Goal: Task Accomplishment & Management: Complete application form

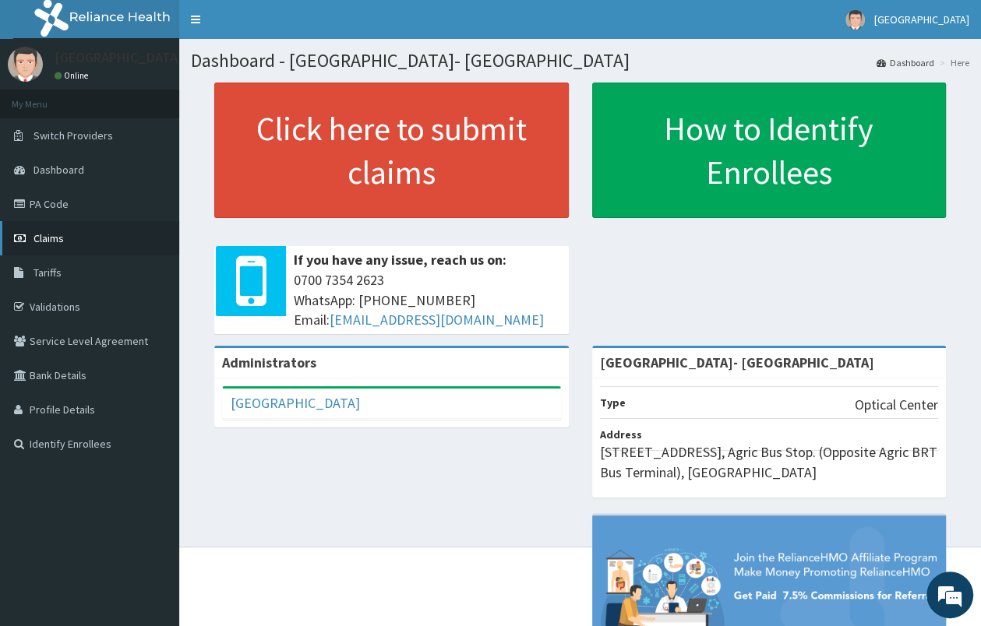
click at [65, 237] on link "Claims" at bounding box center [89, 238] width 179 height 34
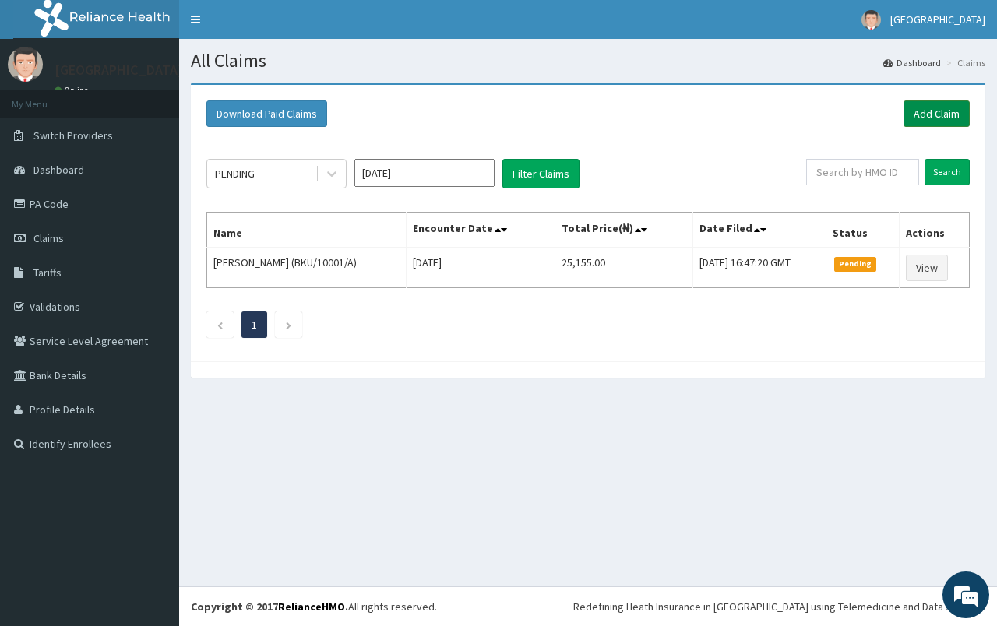
click at [916, 117] on link "Add Claim" at bounding box center [936, 113] width 66 height 26
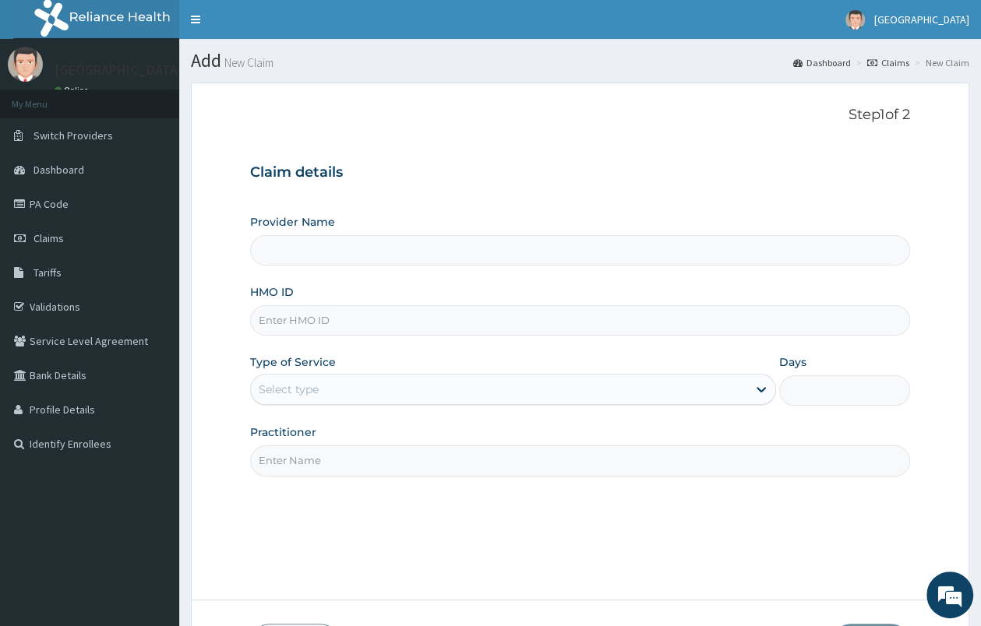
type input "Fidei Eye Centre- Ikorodu"
click at [567, 329] on input "HMO ID" at bounding box center [580, 320] width 660 height 30
paste input "HPN/10276/A"
type input "HPN/10276/A"
click at [509, 386] on div "Select type" at bounding box center [499, 389] width 496 height 25
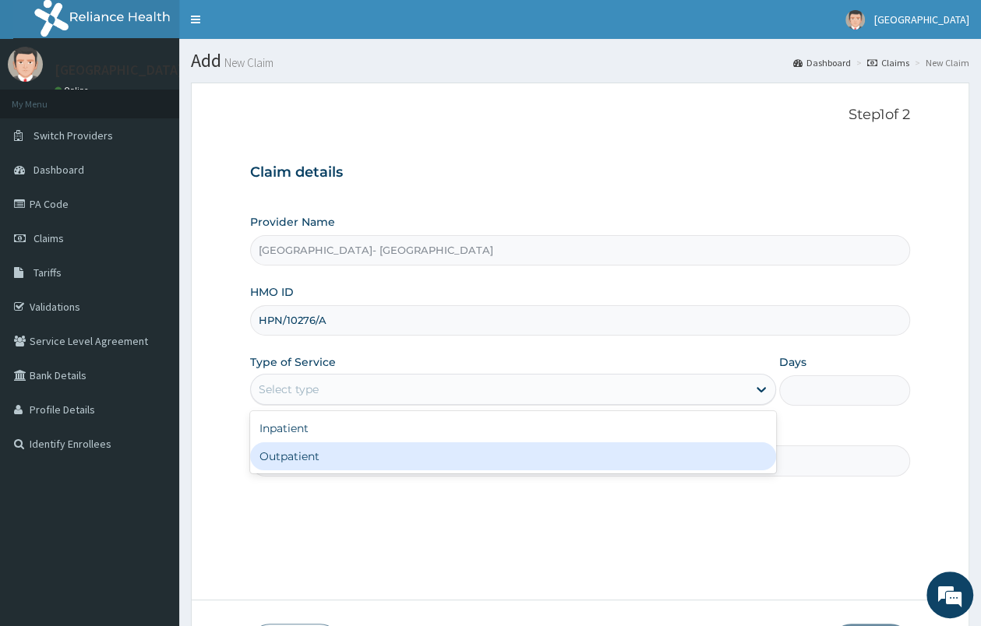
click at [489, 450] on div "Outpatient" at bounding box center [513, 456] width 526 height 28
type input "1"
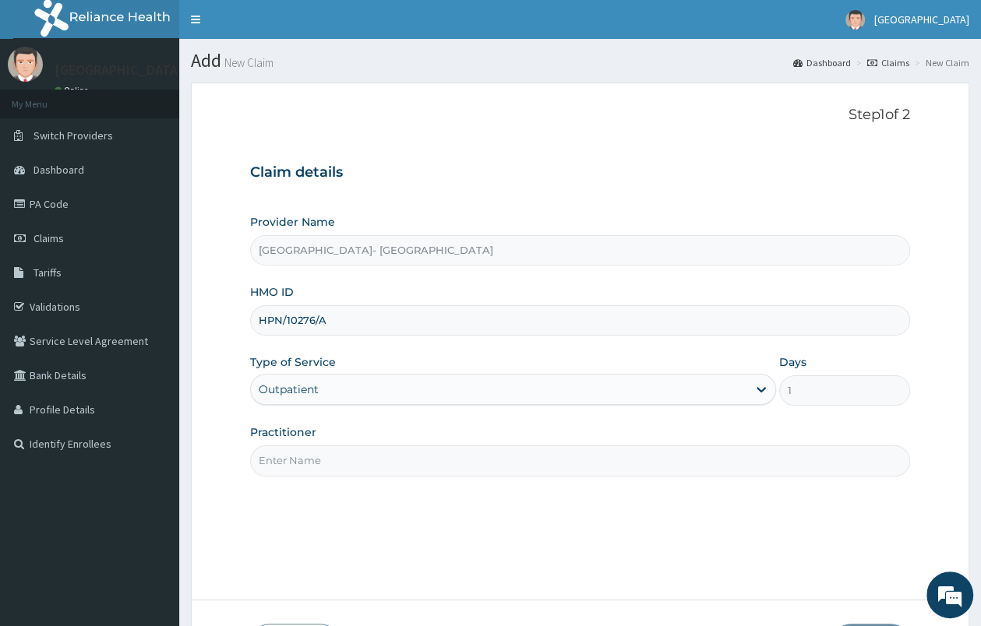
click at [557, 459] on input "Practitioner" at bounding box center [580, 461] width 660 height 30
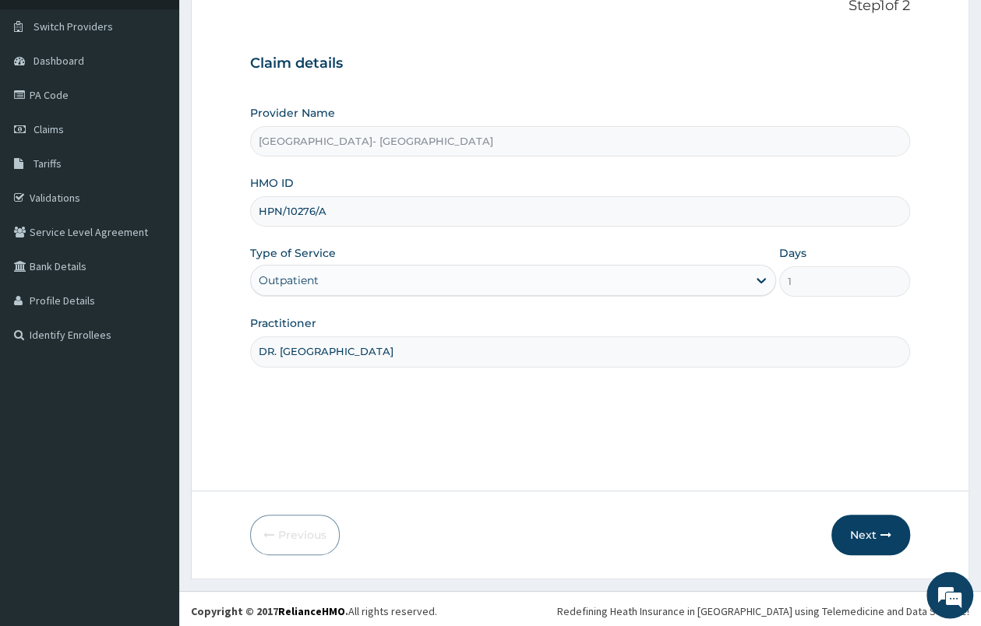
scroll to position [114, 0]
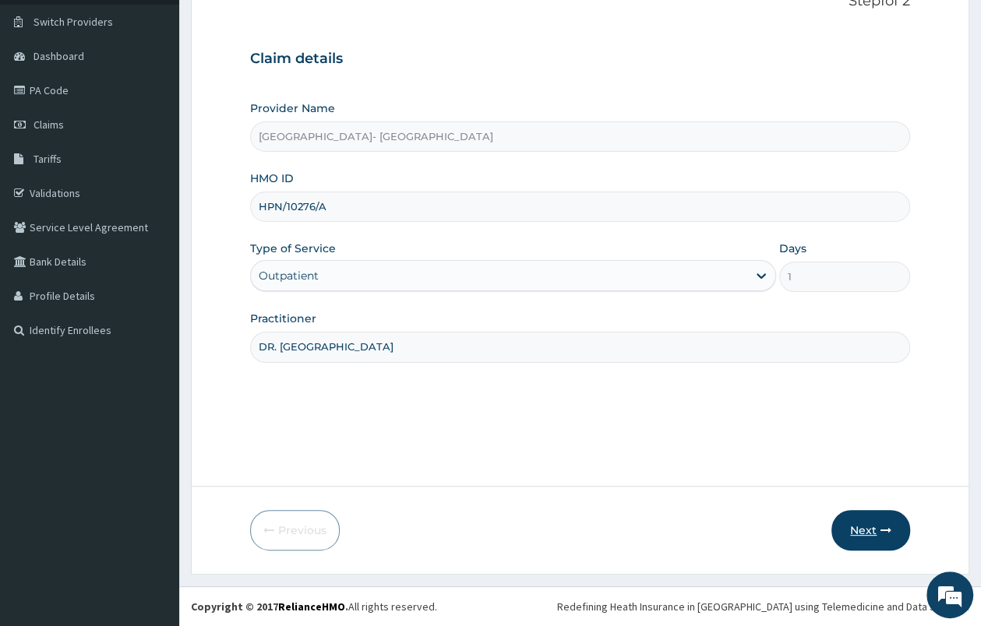
type input "DR. UWA"
click at [868, 537] on button "Next" at bounding box center [870, 530] width 79 height 41
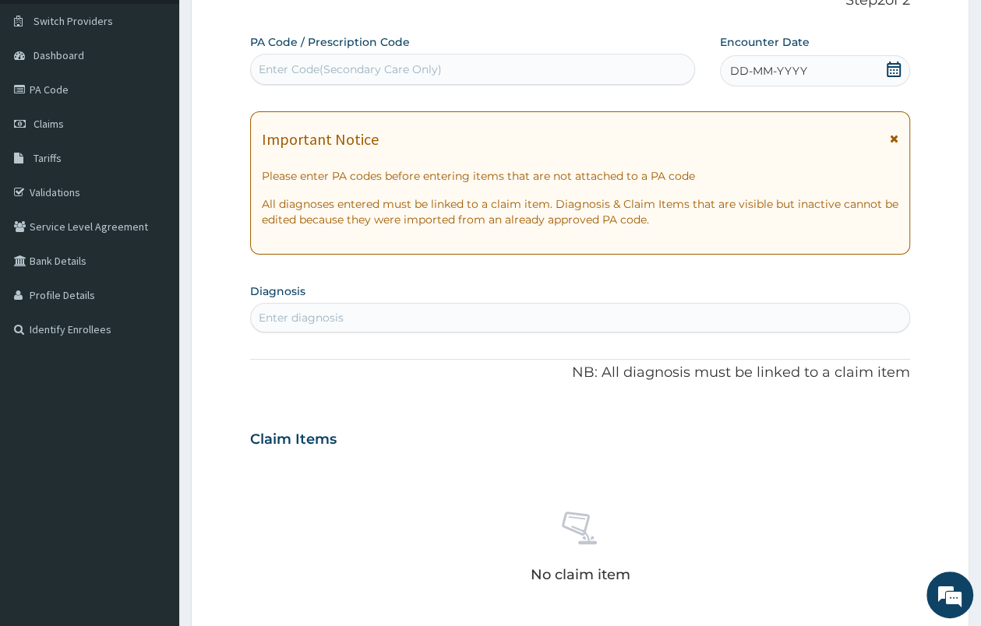
click at [472, 312] on div "Enter diagnosis" at bounding box center [580, 317] width 658 height 25
click at [357, 61] on div "Enter Code(Secondary Care Only)" at bounding box center [472, 69] width 443 height 25
paste input "PA/9652FE"
type input "PA/9652FE"
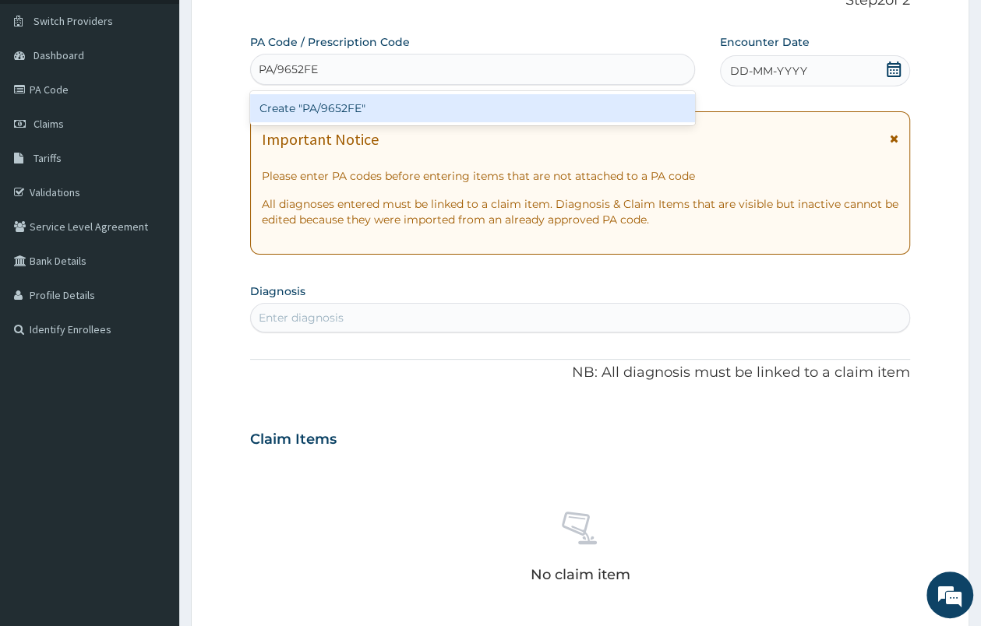
click at [449, 116] on div "Create "PA/9652FE"" at bounding box center [472, 108] width 445 height 28
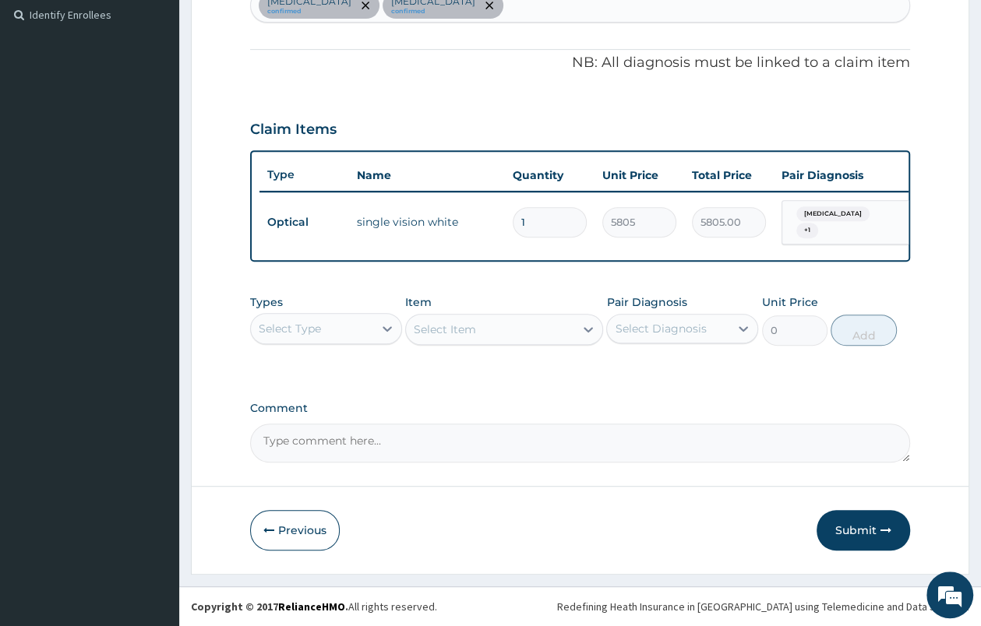
scroll to position [446, 0]
click at [868, 528] on button "Submit" at bounding box center [862, 530] width 93 height 41
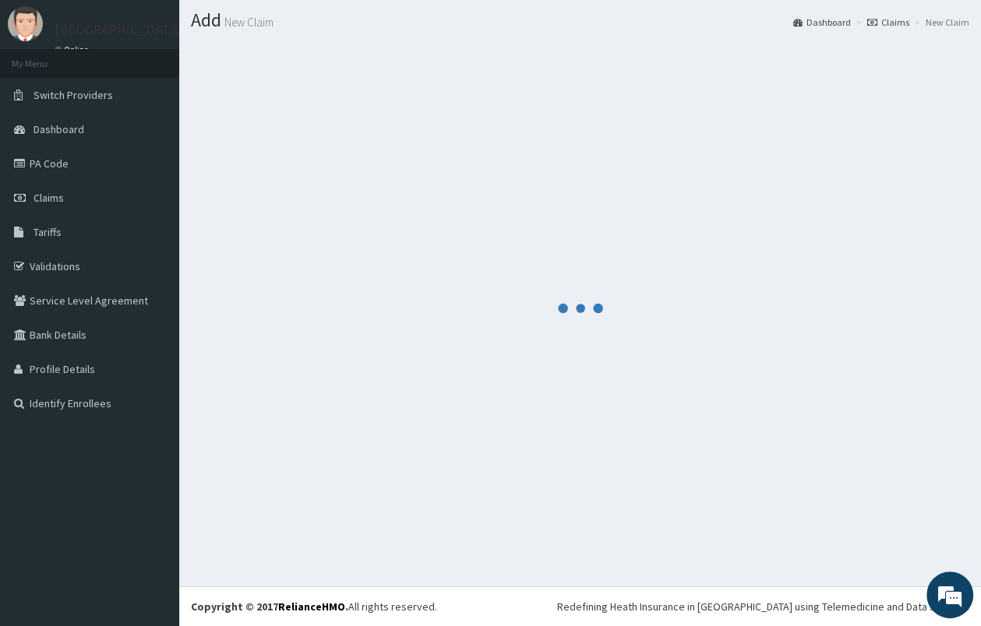
scroll to position [41, 0]
